Goal: Check status: Check status

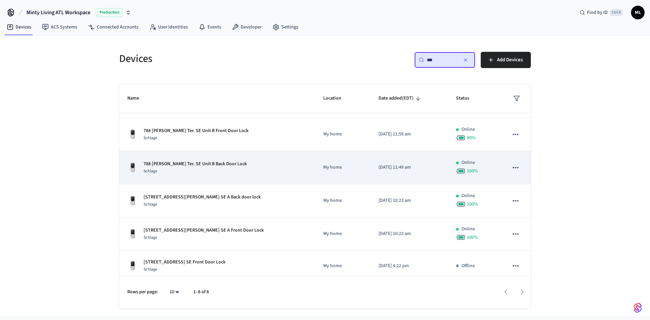
scroll to position [85, 0]
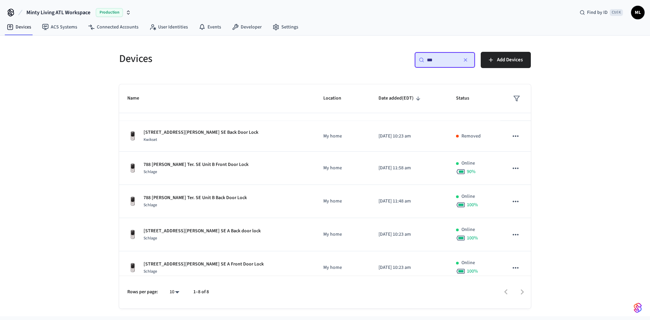
type input "***"
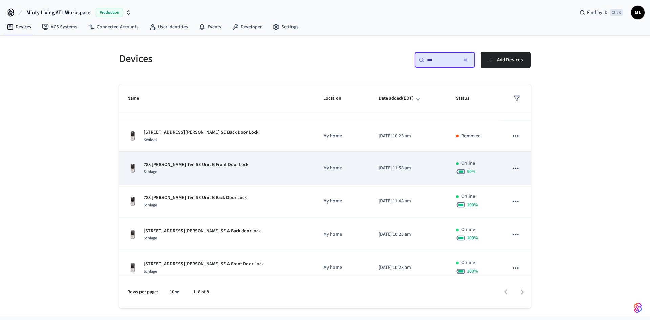
click at [224, 171] on div "Schlage" at bounding box center [196, 171] width 105 height 7
click at [261, 164] on div "788 Fulton Ter. SE Unit B Front Door Lock Schlage" at bounding box center [217, 168] width 180 height 14
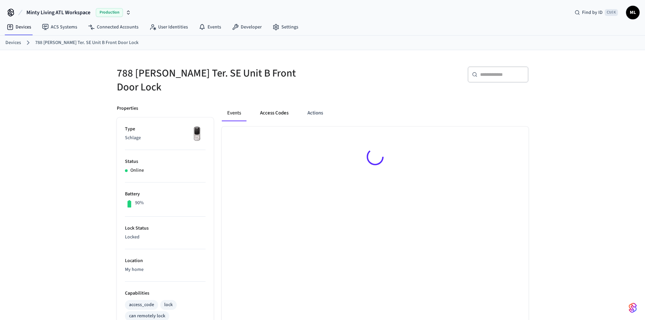
click at [274, 106] on button "Access Codes" at bounding box center [274, 113] width 39 height 16
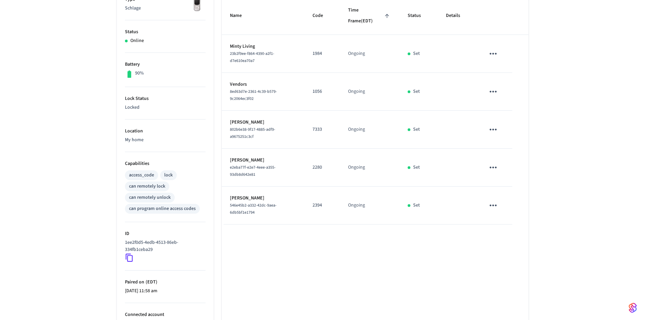
scroll to position [164, 0]
